Goal: Task Accomplishment & Management: Manage account settings

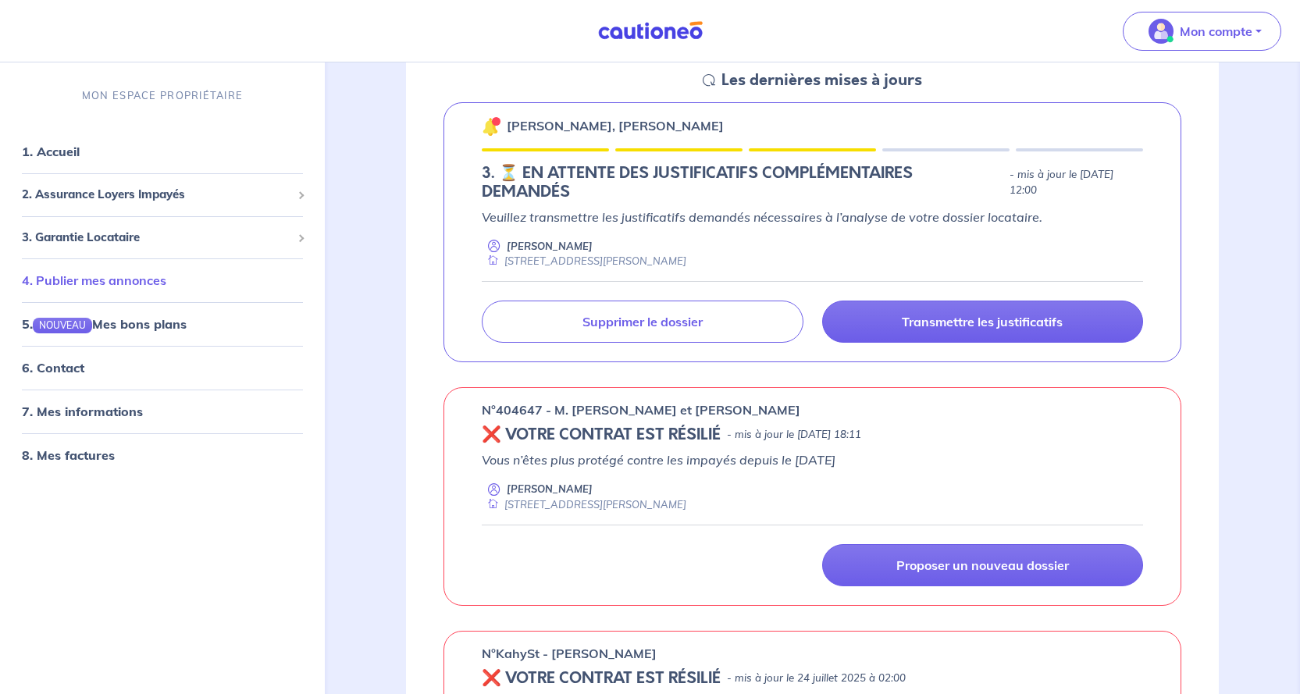
scroll to position [234, 0]
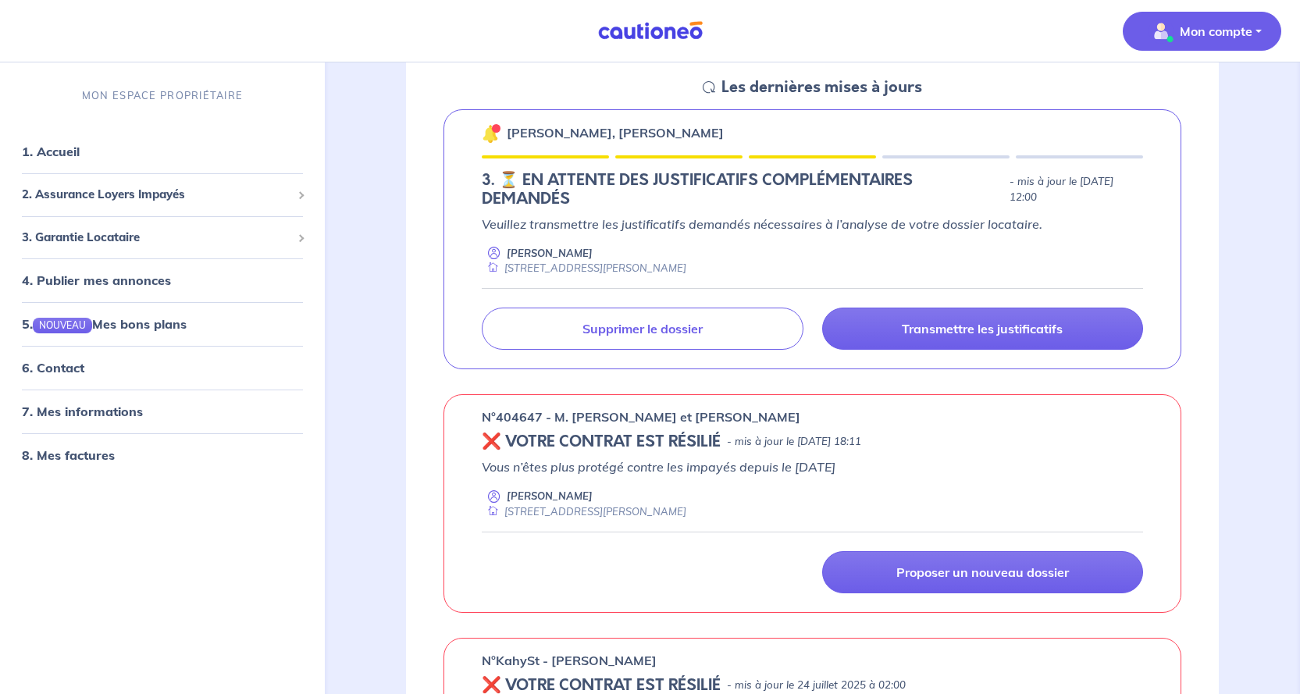
click at [1187, 30] on p "Mon compte" at bounding box center [1216, 31] width 73 height 19
click at [1205, 140] on link "Me déconnecter" at bounding box center [1187, 134] width 126 height 25
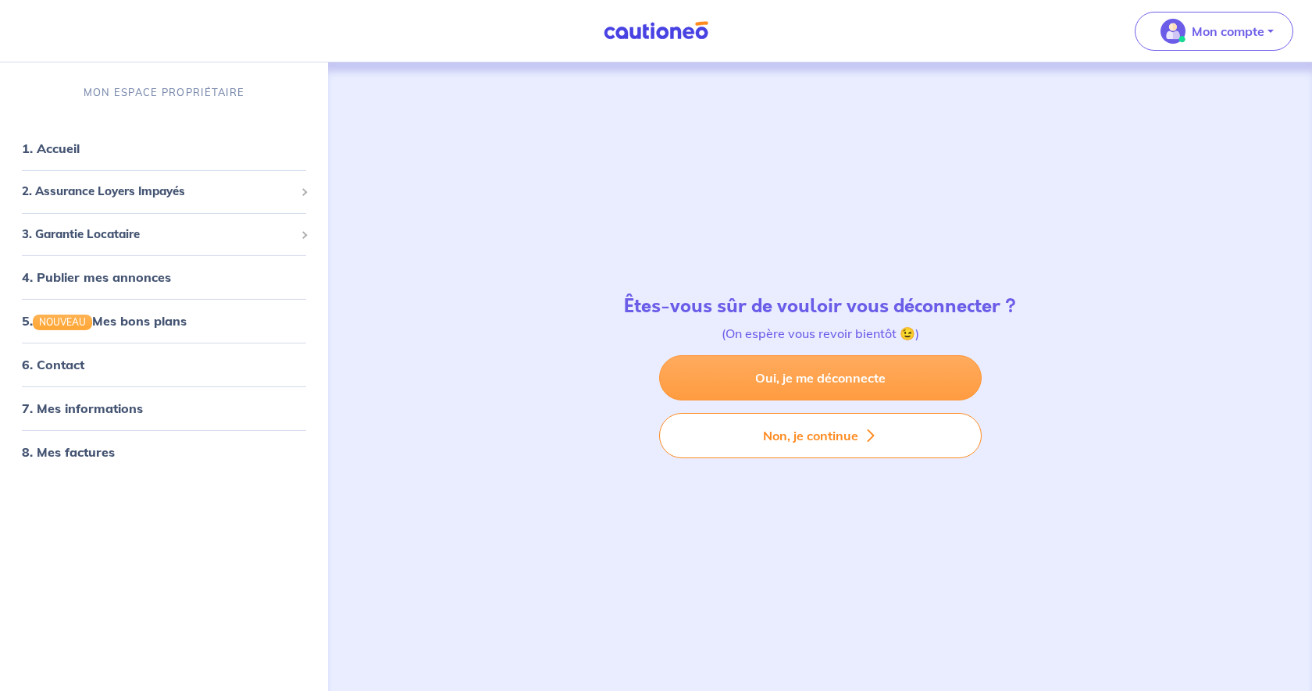
click at [836, 375] on link "Oui, je me déconnecte" at bounding box center [820, 377] width 323 height 45
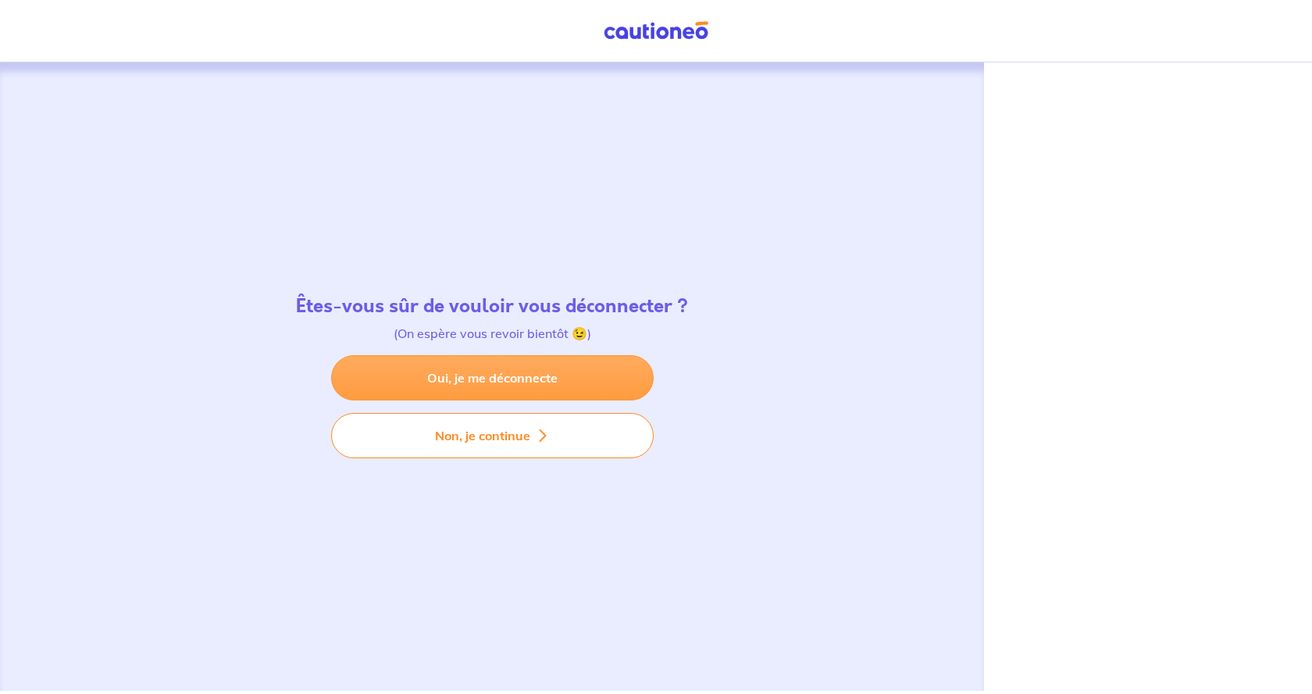
click at [554, 376] on link "Oui, je me déconnecte" at bounding box center [492, 377] width 323 height 45
click at [517, 373] on link "Oui, je me déconnecte" at bounding box center [492, 377] width 323 height 45
click at [521, 376] on link "Oui, je me déconnecte" at bounding box center [492, 377] width 323 height 45
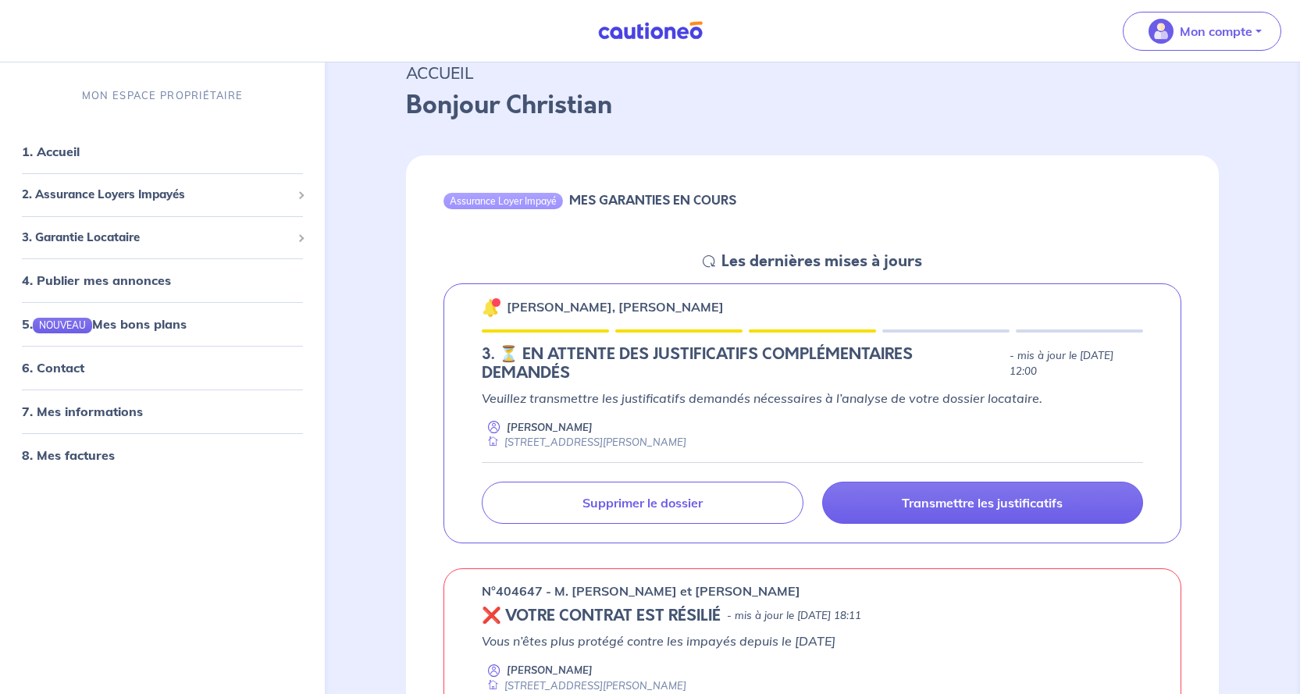
scroll to position [156, 0]
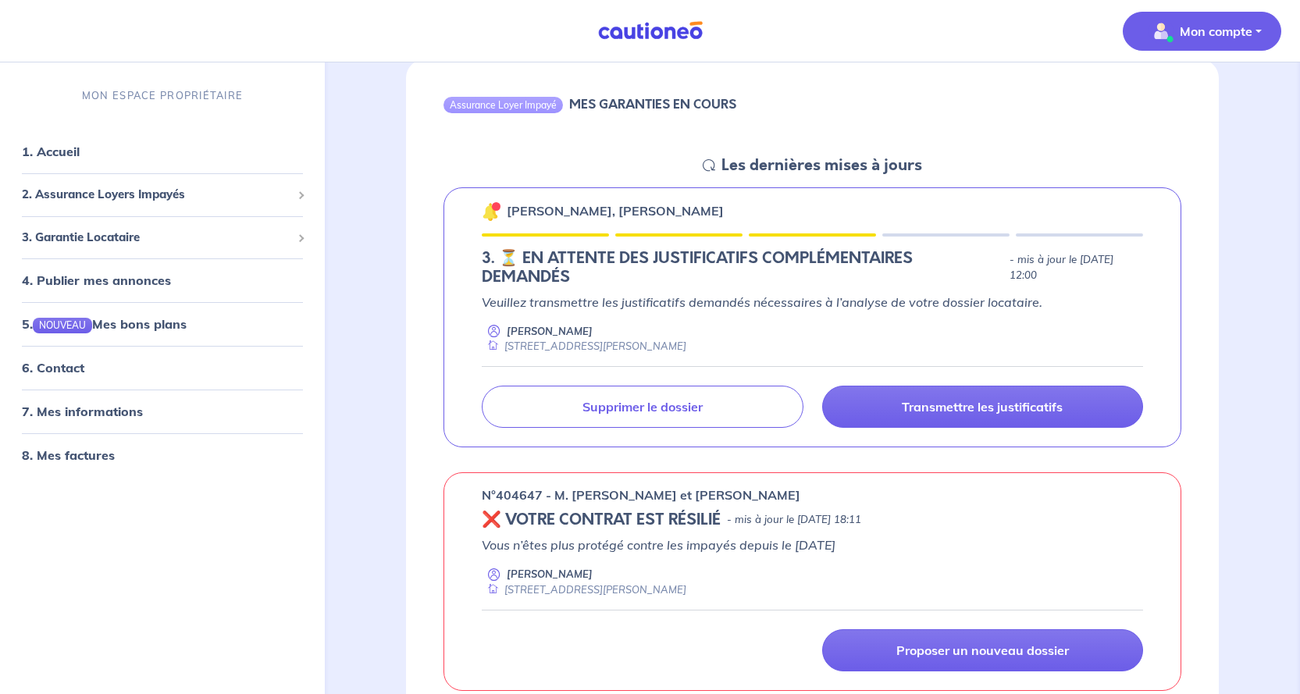
click at [1259, 27] on button "Mon compte" at bounding box center [1202, 31] width 159 height 39
click at [1202, 132] on link "Me déconnecter" at bounding box center [1187, 134] width 126 height 25
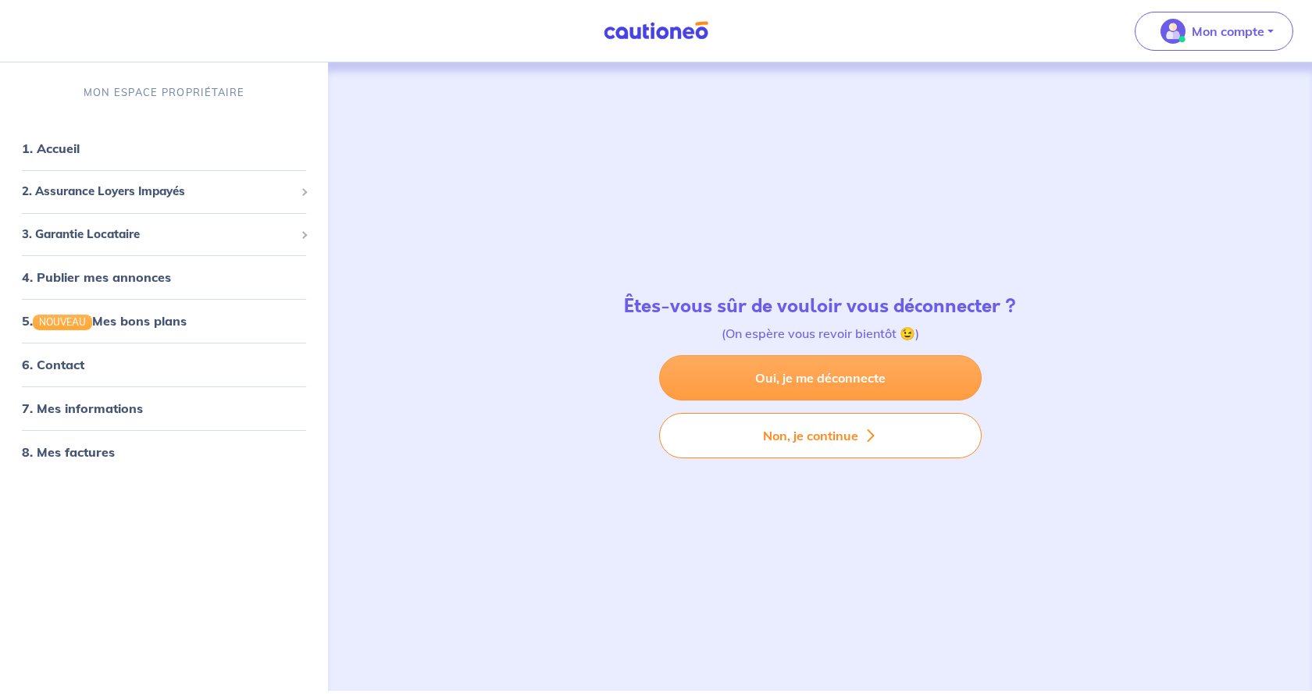
click at [836, 376] on link "Oui, je me déconnecte" at bounding box center [820, 377] width 323 height 45
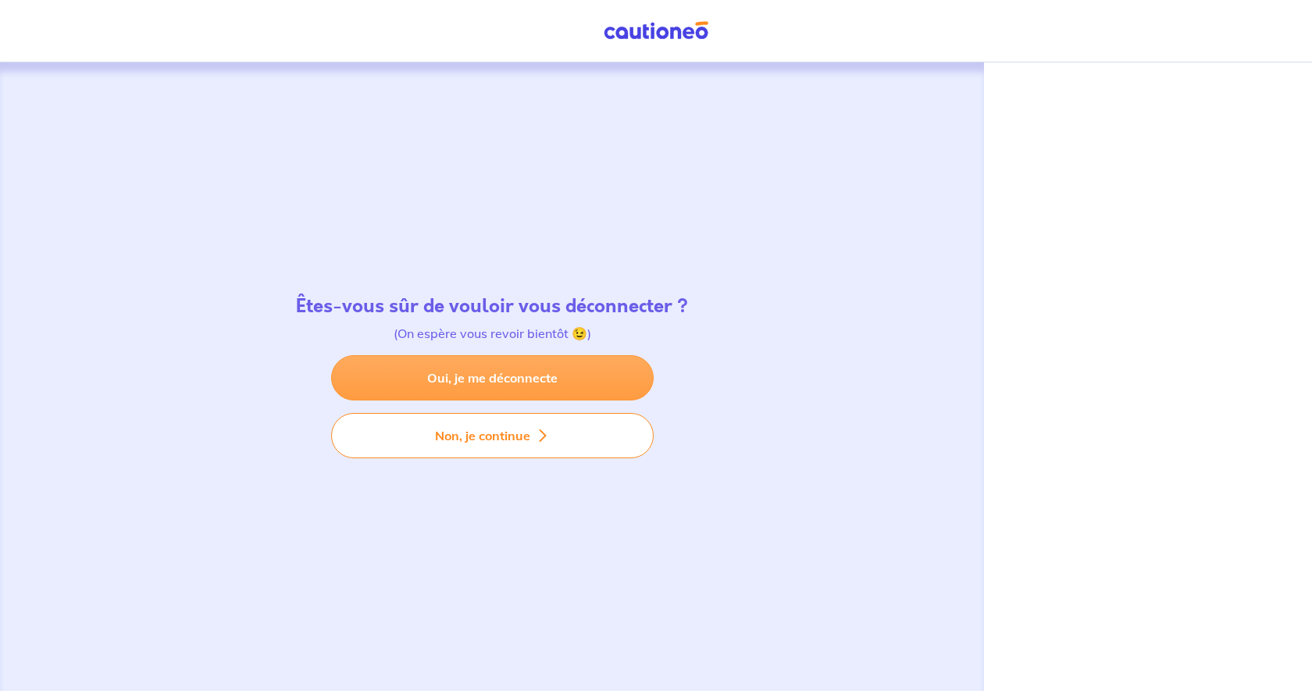
click at [471, 377] on link "Oui, je me déconnecte" at bounding box center [492, 377] width 323 height 45
click at [501, 373] on link "Oui, je me déconnecte" at bounding box center [492, 377] width 323 height 45
